Goal: Task Accomplishment & Management: Manage account settings

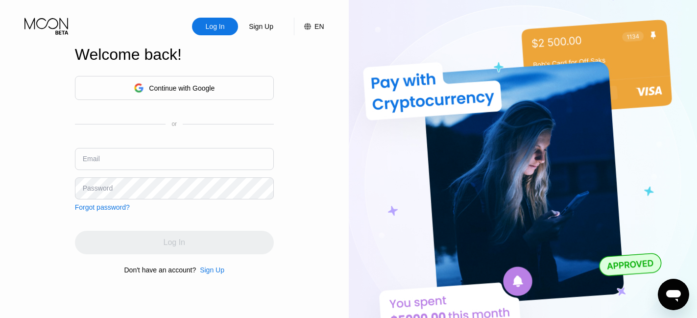
click at [125, 164] on input "text" at bounding box center [174, 159] width 199 height 22
type input "[EMAIL_ADDRESS][DOMAIN_NAME]"
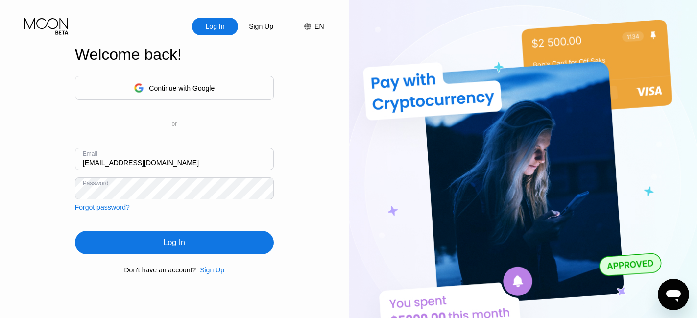
click at [184, 241] on div "Log In" at bounding box center [175, 242] width 22 height 10
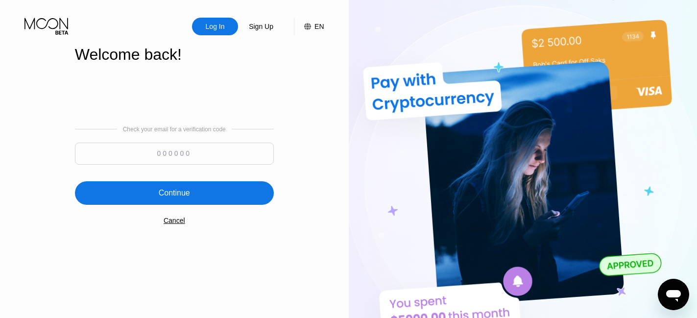
click at [209, 154] on input at bounding box center [174, 153] width 199 height 22
type input "417675"
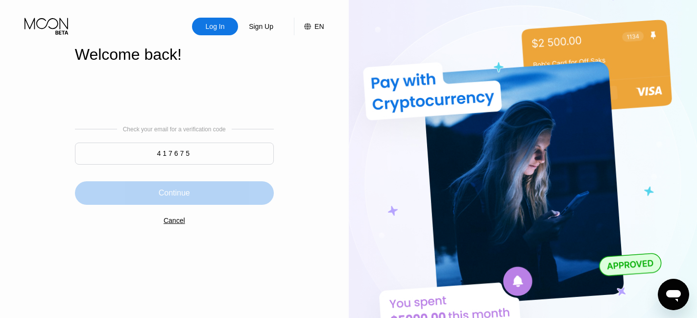
click at [176, 200] on div "Continue" at bounding box center [174, 192] width 199 height 23
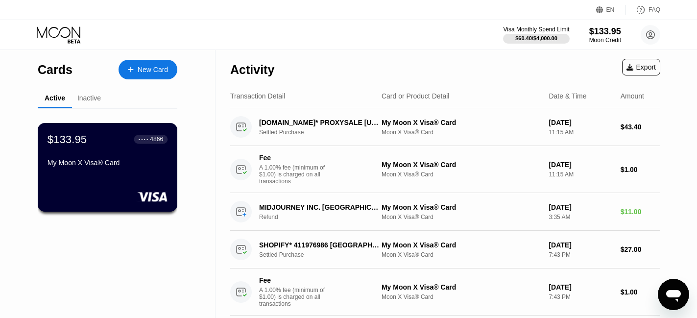
click at [150, 155] on div "$133.95 ● ● ● ● 4866 My Moon X Visa® Card" at bounding box center [107, 152] width 120 height 38
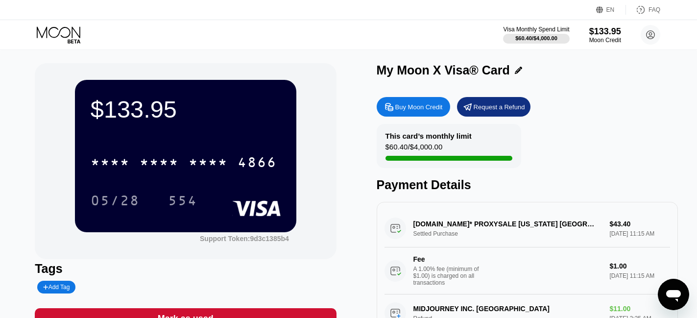
scroll to position [2, 0]
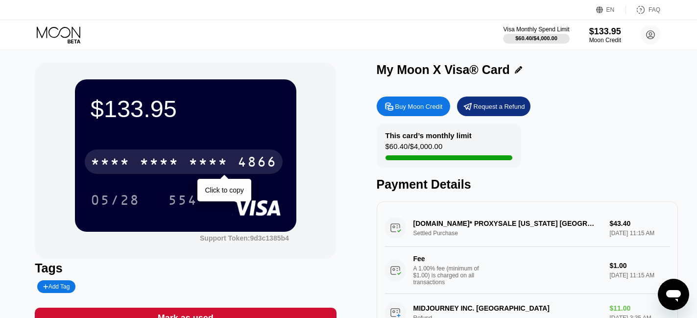
click at [243, 160] on div "4866" at bounding box center [256, 163] width 39 height 16
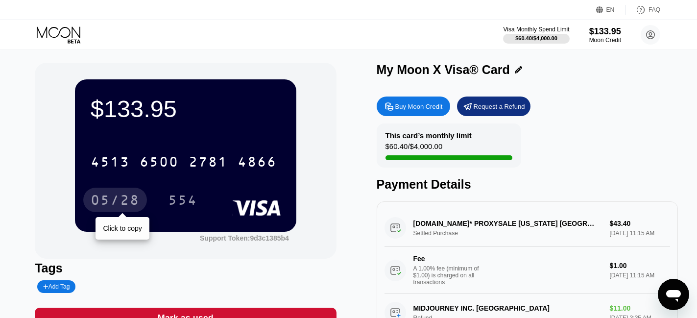
click at [114, 203] on div "05/28" at bounding box center [115, 201] width 49 height 16
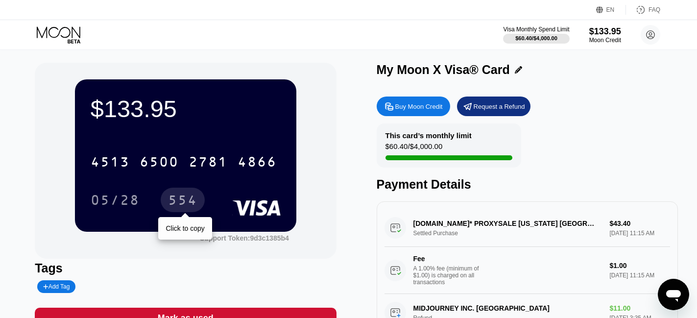
click at [182, 190] on div "554" at bounding box center [183, 199] width 44 height 24
